Goal: Task Accomplishment & Management: Manage account settings

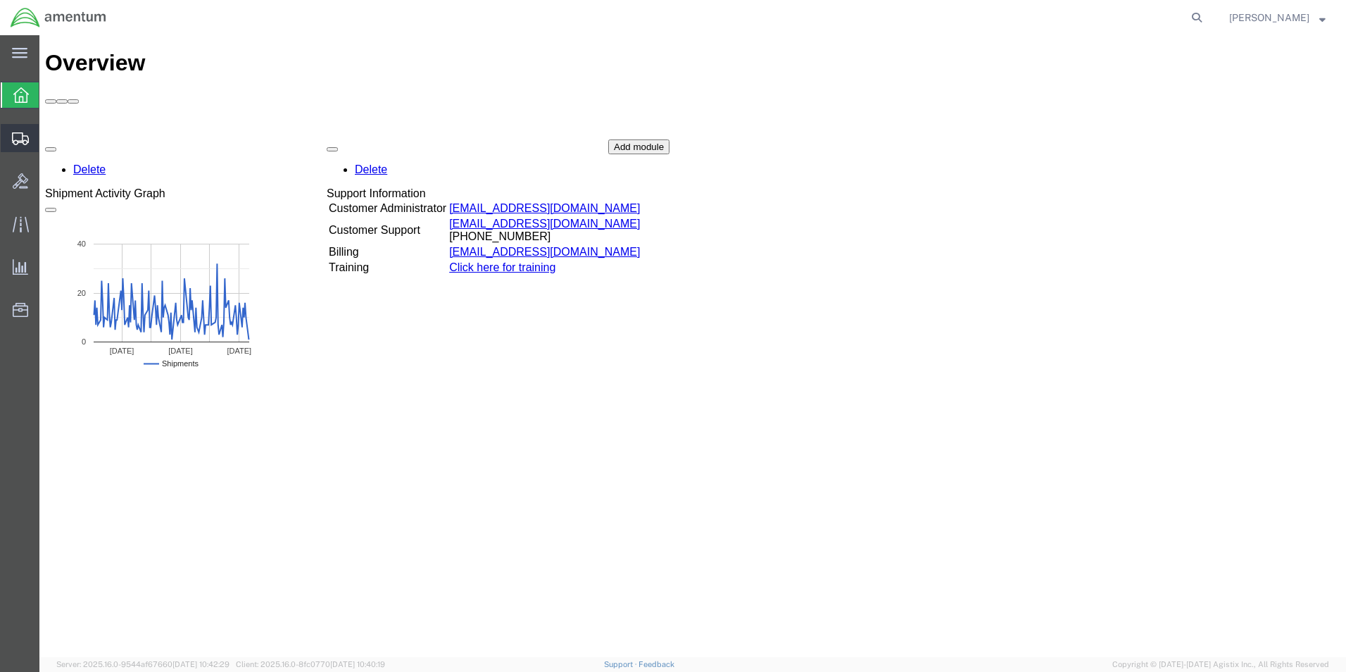
click at [13, 139] on icon at bounding box center [20, 138] width 17 height 13
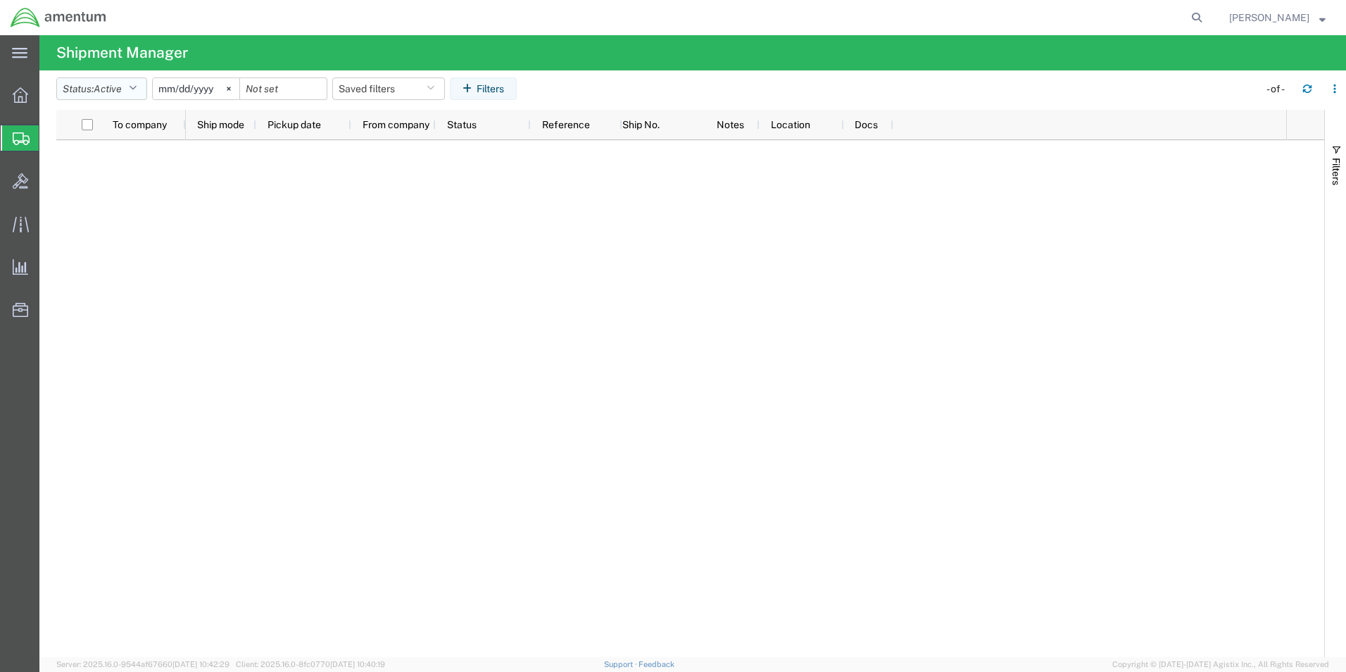
click at [134, 89] on icon "button" at bounding box center [133, 89] width 8 height 10
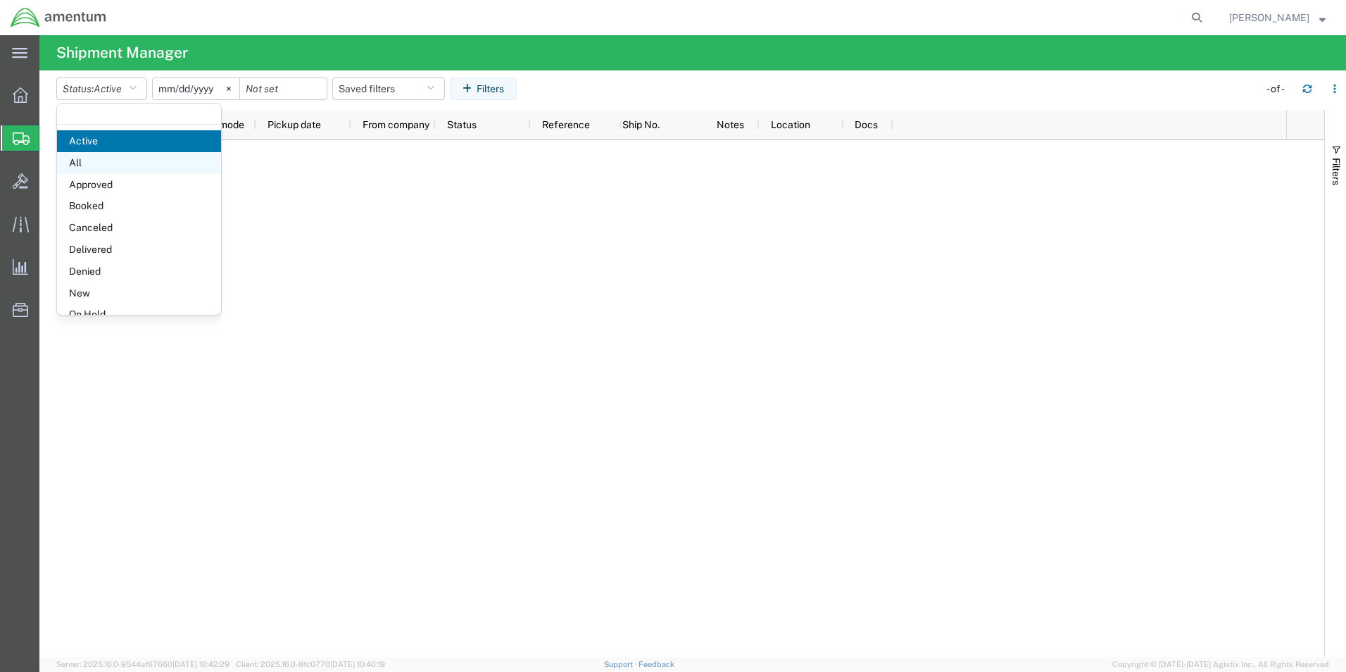
click at [118, 167] on span "All" at bounding box center [139, 163] width 164 height 22
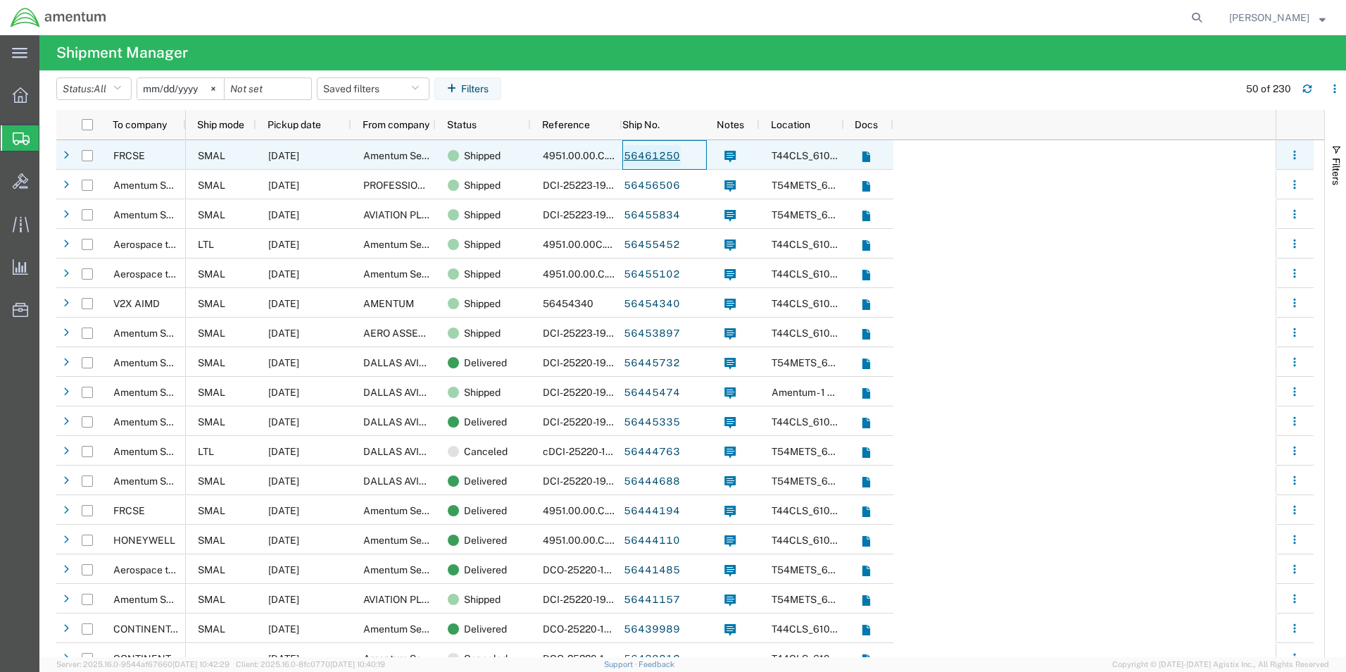
click at [646, 159] on link "56461250" at bounding box center [652, 156] width 58 height 23
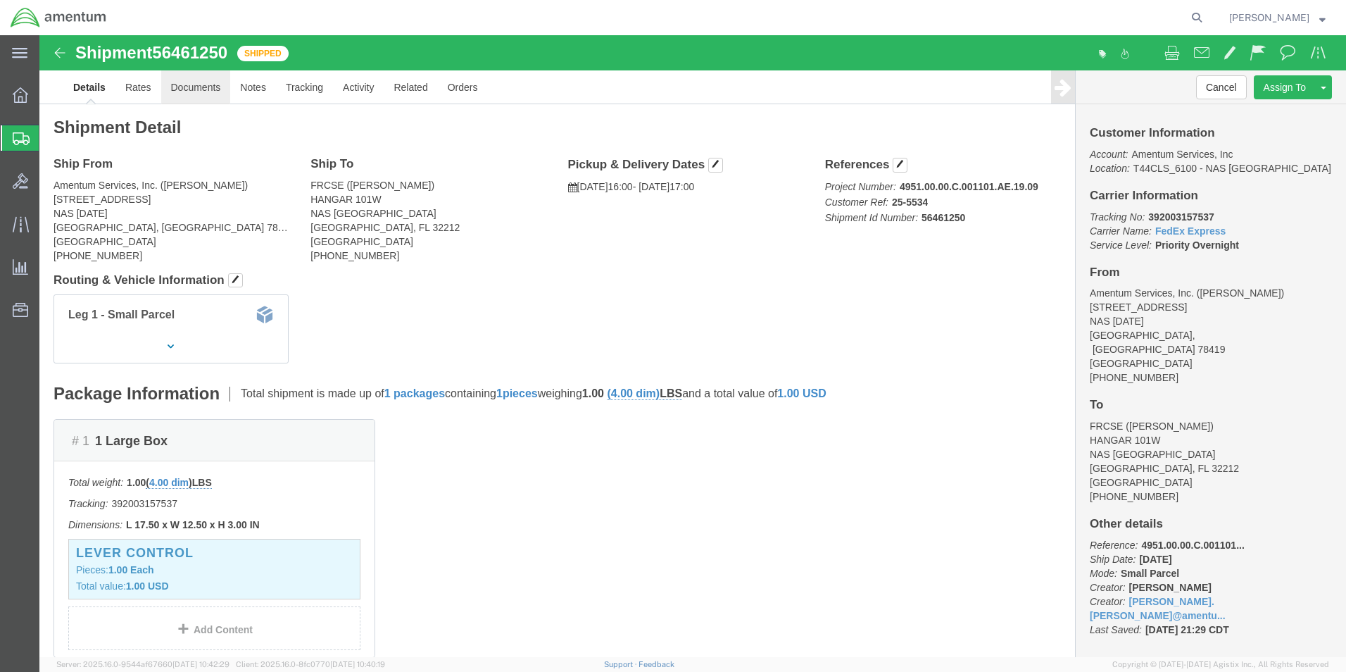
click link "Documents"
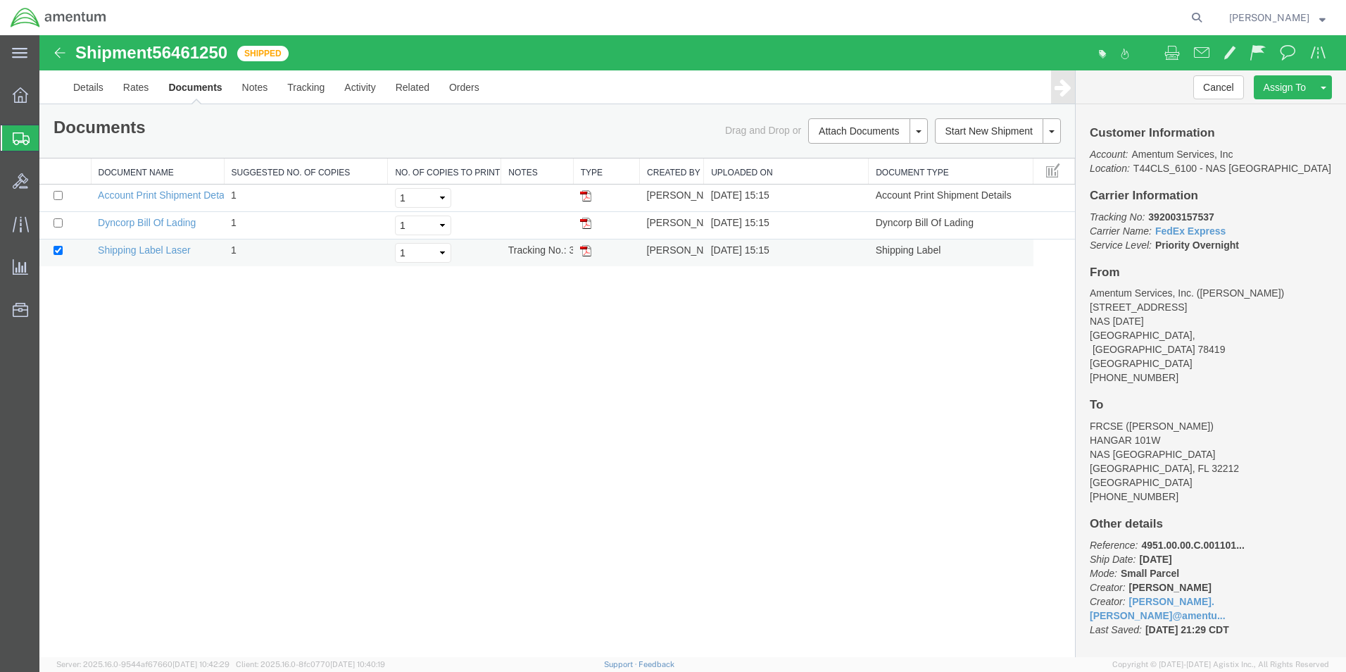
click at [587, 257] on td at bounding box center [606, 252] width 66 height 27
click at [585, 250] on img at bounding box center [585, 250] width 11 height 11
